Goal: Task Accomplishment & Management: Use online tool/utility

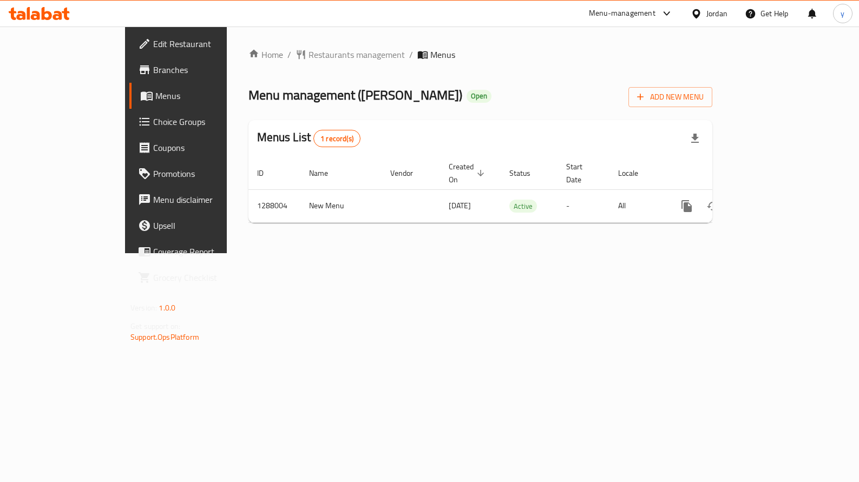
click at [153, 125] on span "Choice Groups" at bounding box center [206, 121] width 107 height 13
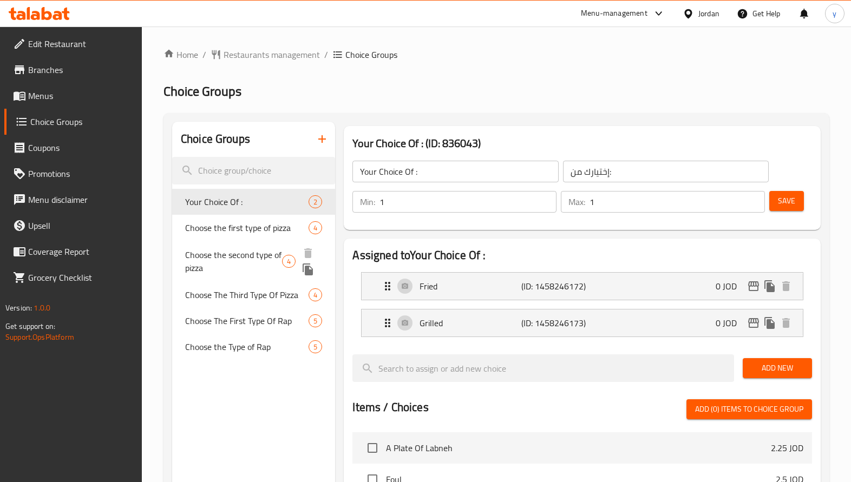
click at [230, 253] on span "Choose the second type of pizza" at bounding box center [233, 262] width 97 height 26
type input "Choose the second type of pizza"
type input "اختيار نوع البيتزا الثاني"
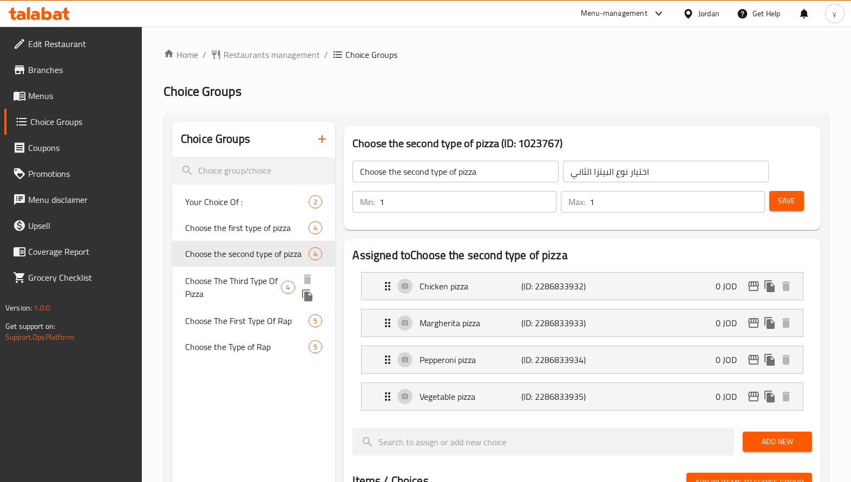
click at [234, 279] on span "Choose The Third Type Of Pizza" at bounding box center [233, 288] width 96 height 26
type input "Choose The Third Type Of Pizza"
type input "اختيار نوع [PERSON_NAME]"
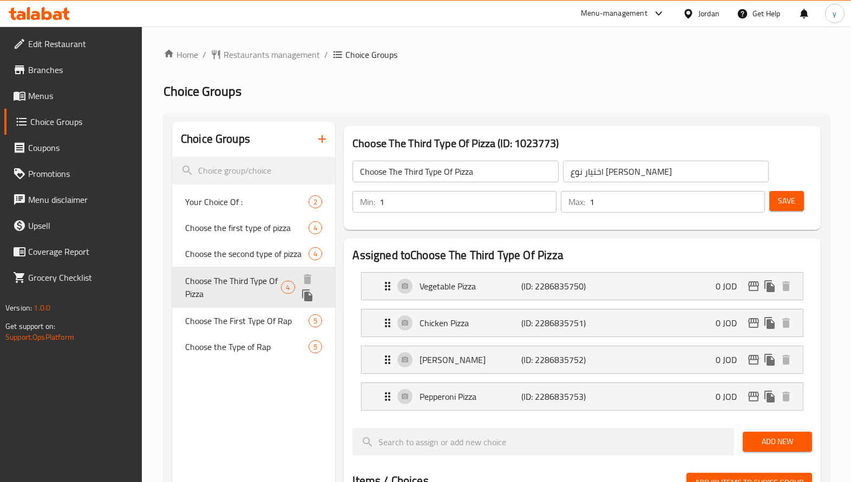
click at [234, 279] on span "Choose The Third Type Of Pizza" at bounding box center [233, 288] width 96 height 26
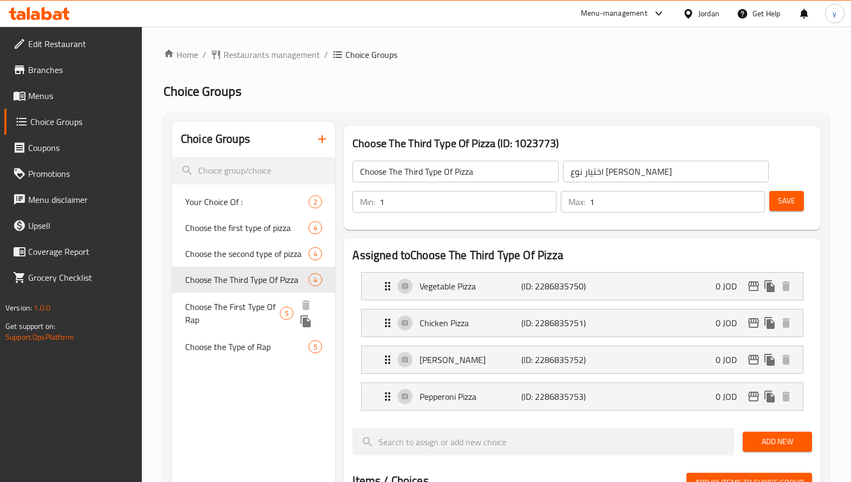
click at [236, 316] on span "Choose The First Type Of Rap" at bounding box center [232, 314] width 95 height 26
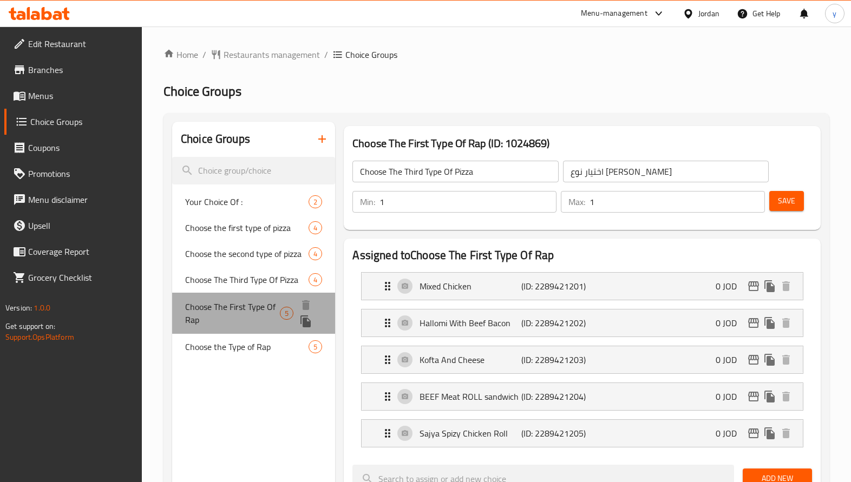
type input "Choose The First Type Of Rap"
type input "اختار نوع الراب الاول"
click at [236, 316] on span "Choose The First Type Of Rap" at bounding box center [232, 314] width 95 height 26
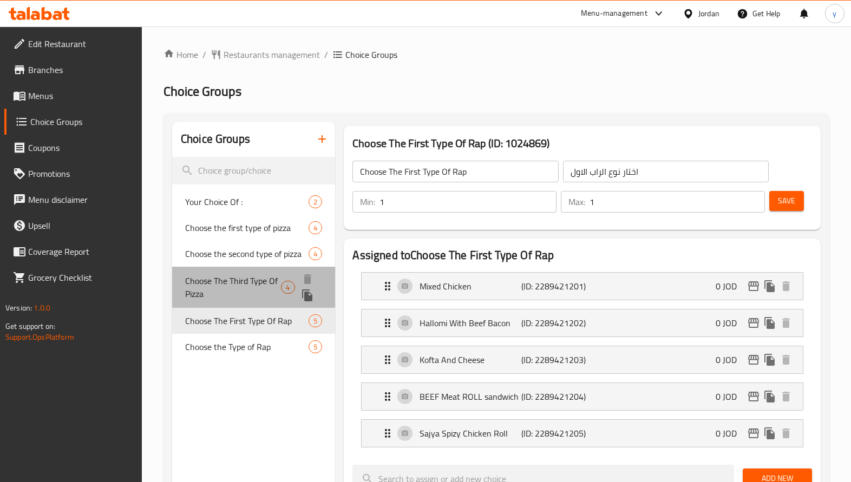
click at [245, 277] on span "Choose The Third Type Of Pizza" at bounding box center [233, 288] width 96 height 26
type input "Choose The Third Type Of Pizza"
type input "اختيار نوع [PERSON_NAME]"
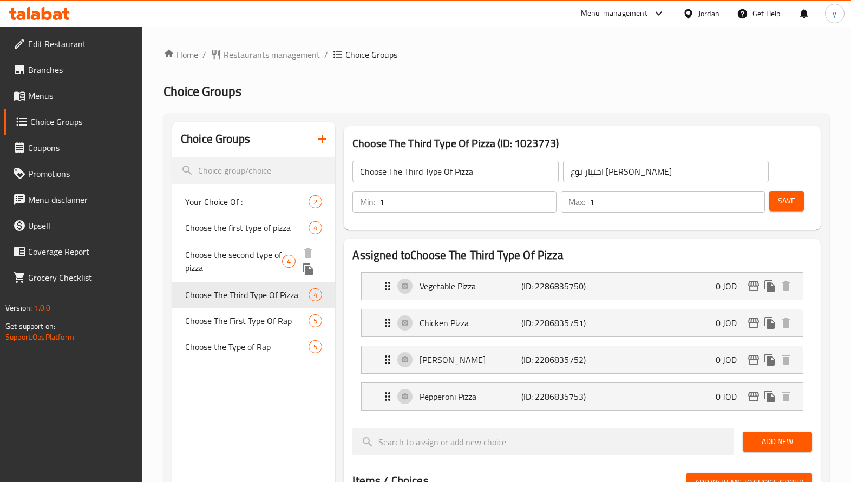
click at [245, 252] on span "Choose the second type of pizza" at bounding box center [233, 262] width 97 height 26
type input "Choose the second type of pizza"
type input "اختيار نوع البيتزا الثاني"
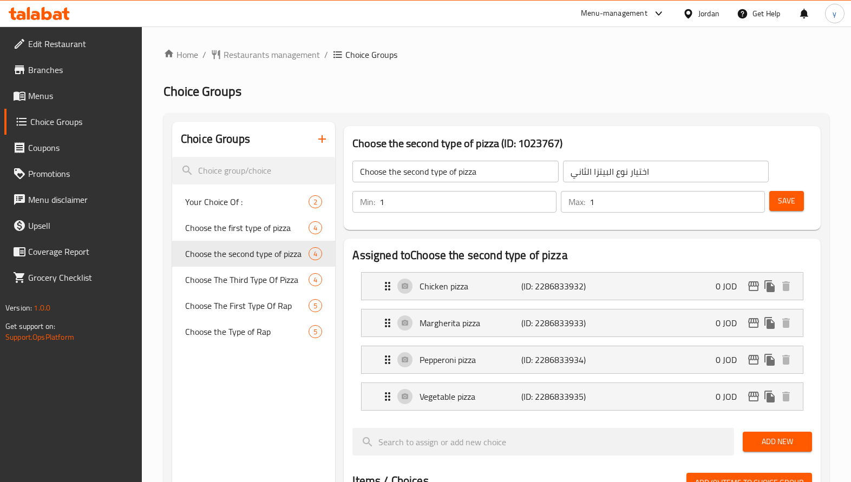
click at [50, 12] on icon at bounding box center [47, 13] width 10 height 13
